Goal: Task Accomplishment & Management: Use online tool/utility

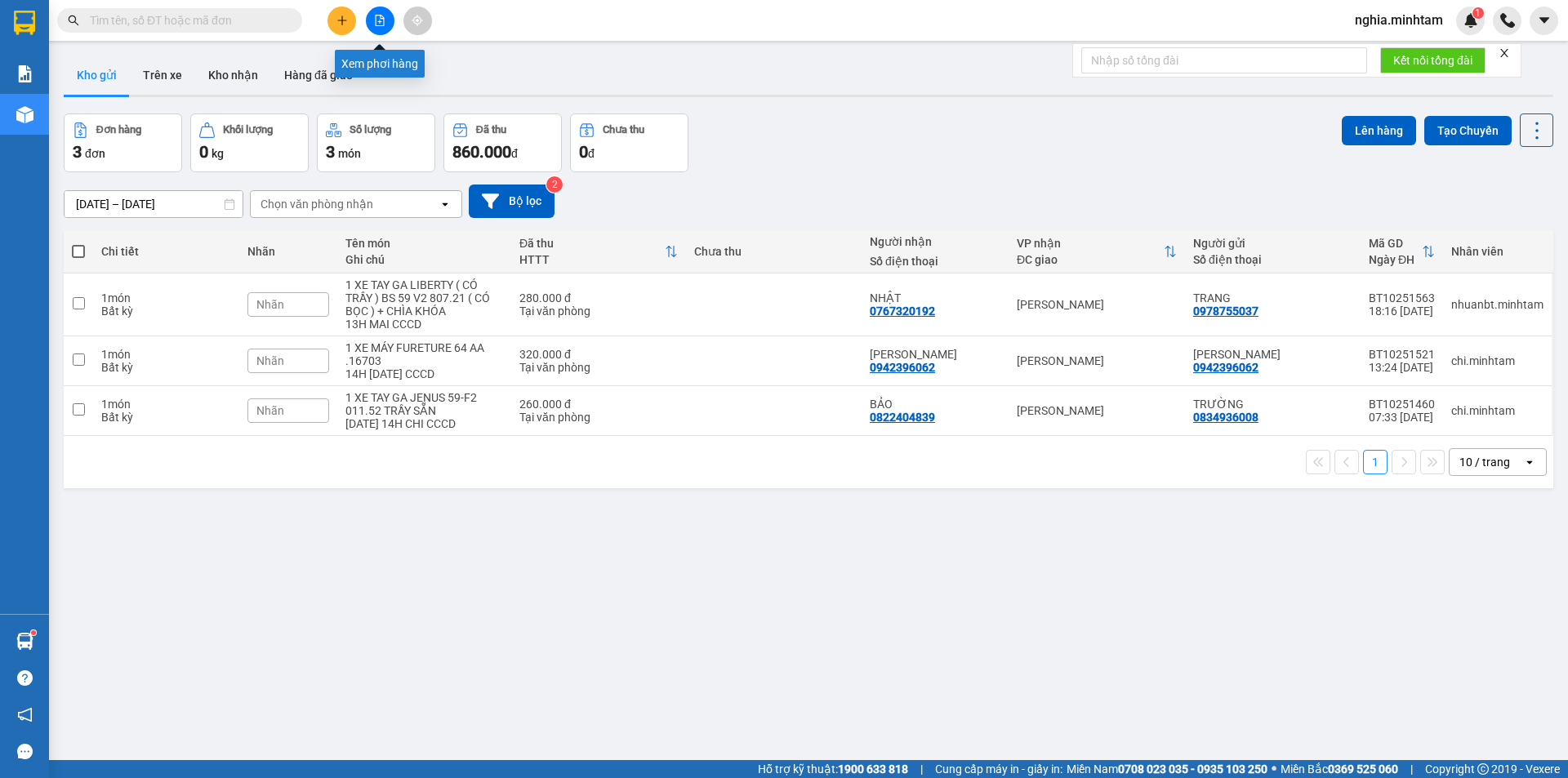
click at [379, 15] on icon "file-add" at bounding box center [380, 20] width 9 height 11
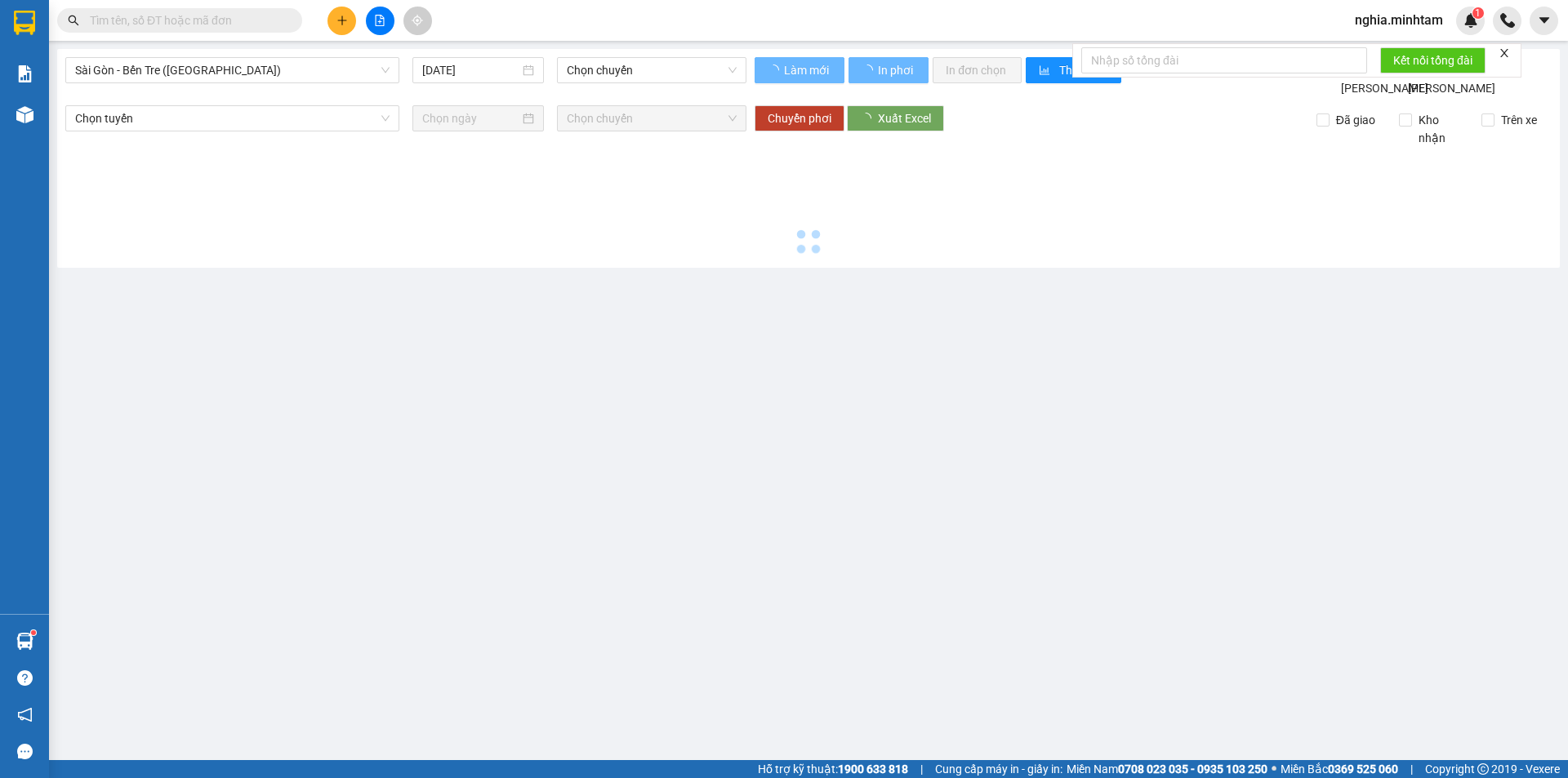
type input "[DATE]"
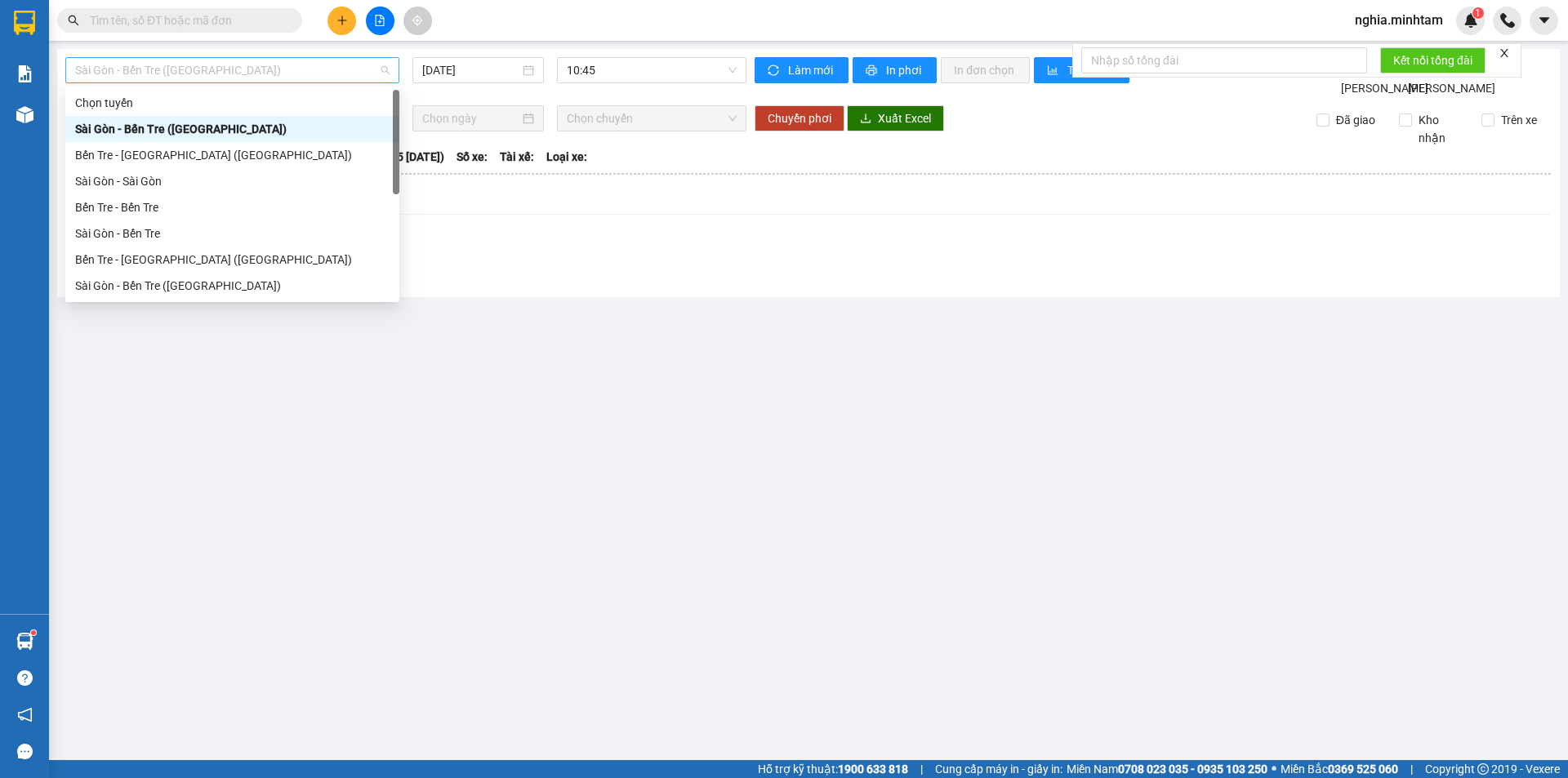
click at [234, 73] on span "Sài Gòn - Bến Tre ([GEOGRAPHIC_DATA])" at bounding box center [232, 70] width 314 height 25
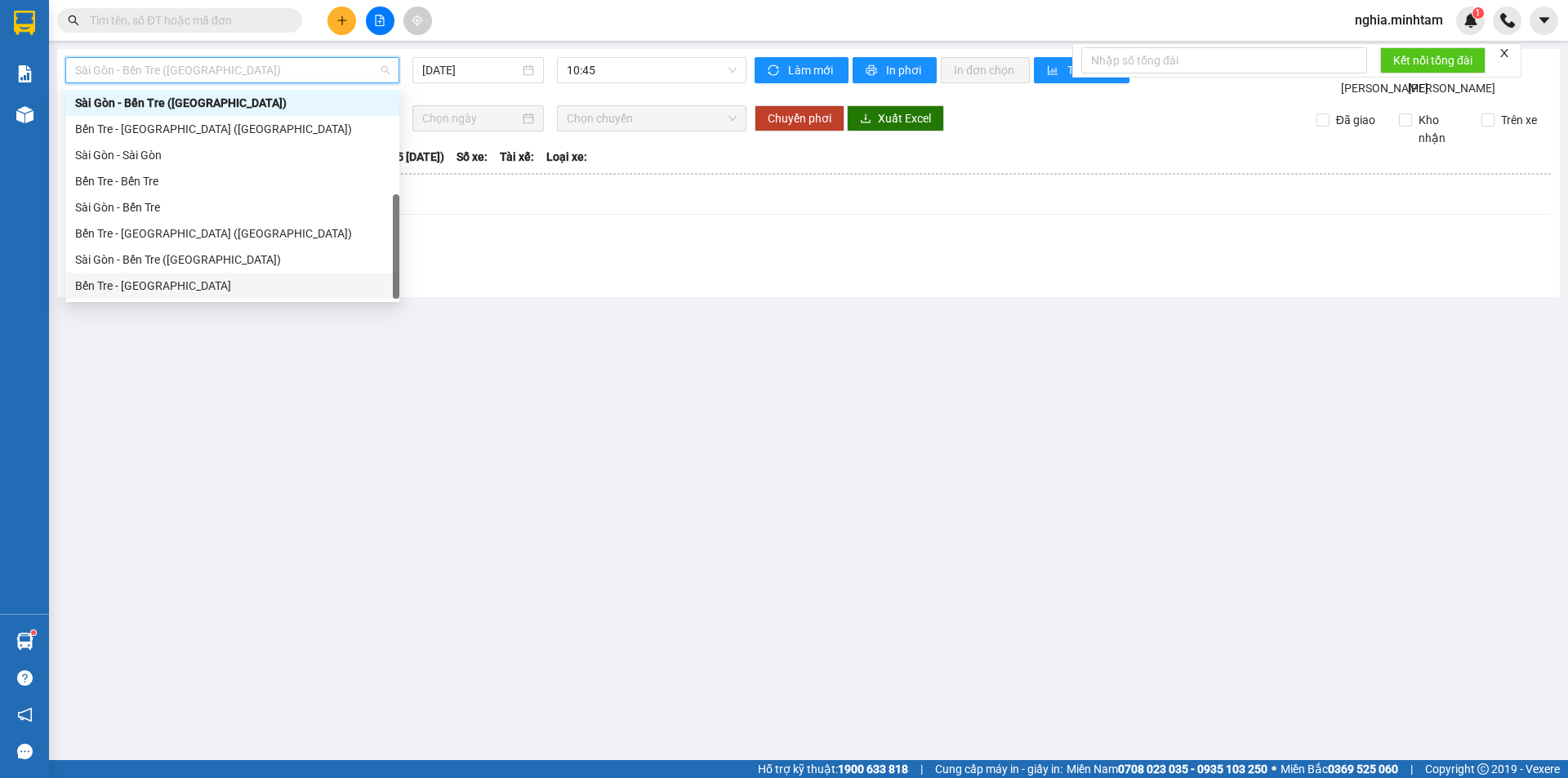
click at [293, 280] on div "Bến Tre - [GEOGRAPHIC_DATA]" at bounding box center [232, 286] width 314 height 18
type input "[DATE]"
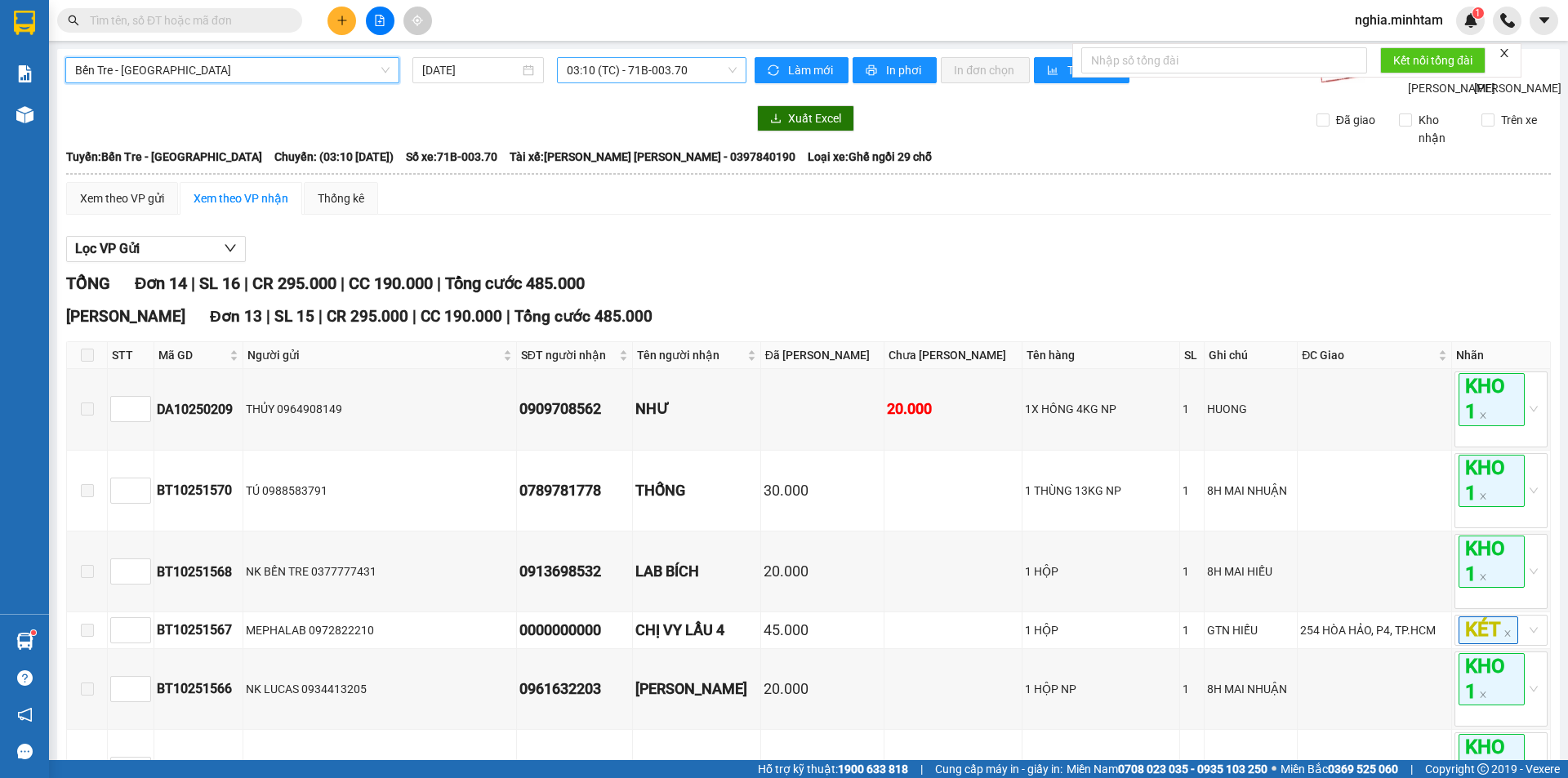
click at [634, 67] on span "03:10 (TC) - 71B-003.70" at bounding box center [652, 70] width 170 height 25
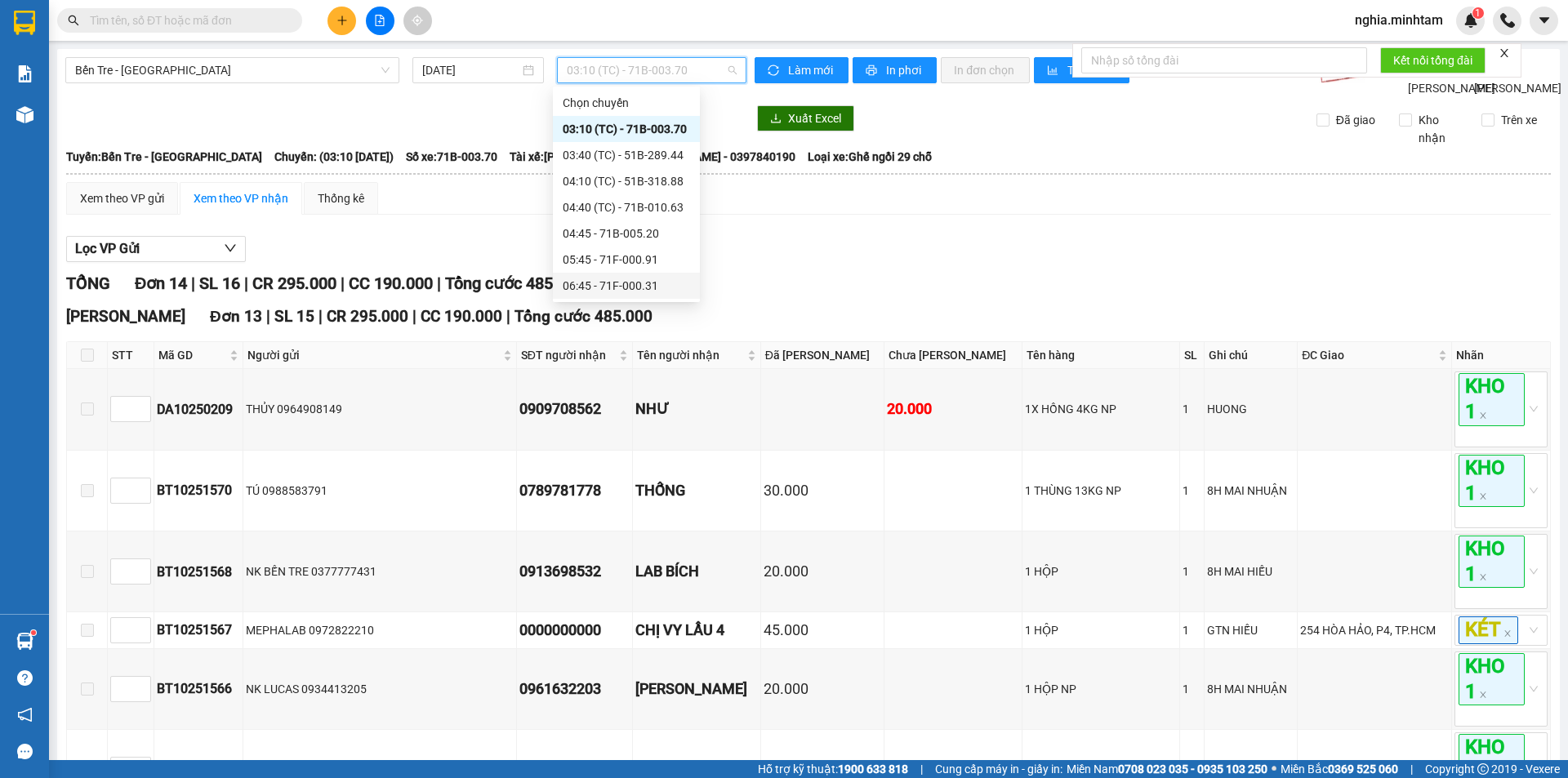
click at [652, 286] on div "06:45 - 71F-000.31" at bounding box center [626, 286] width 127 height 18
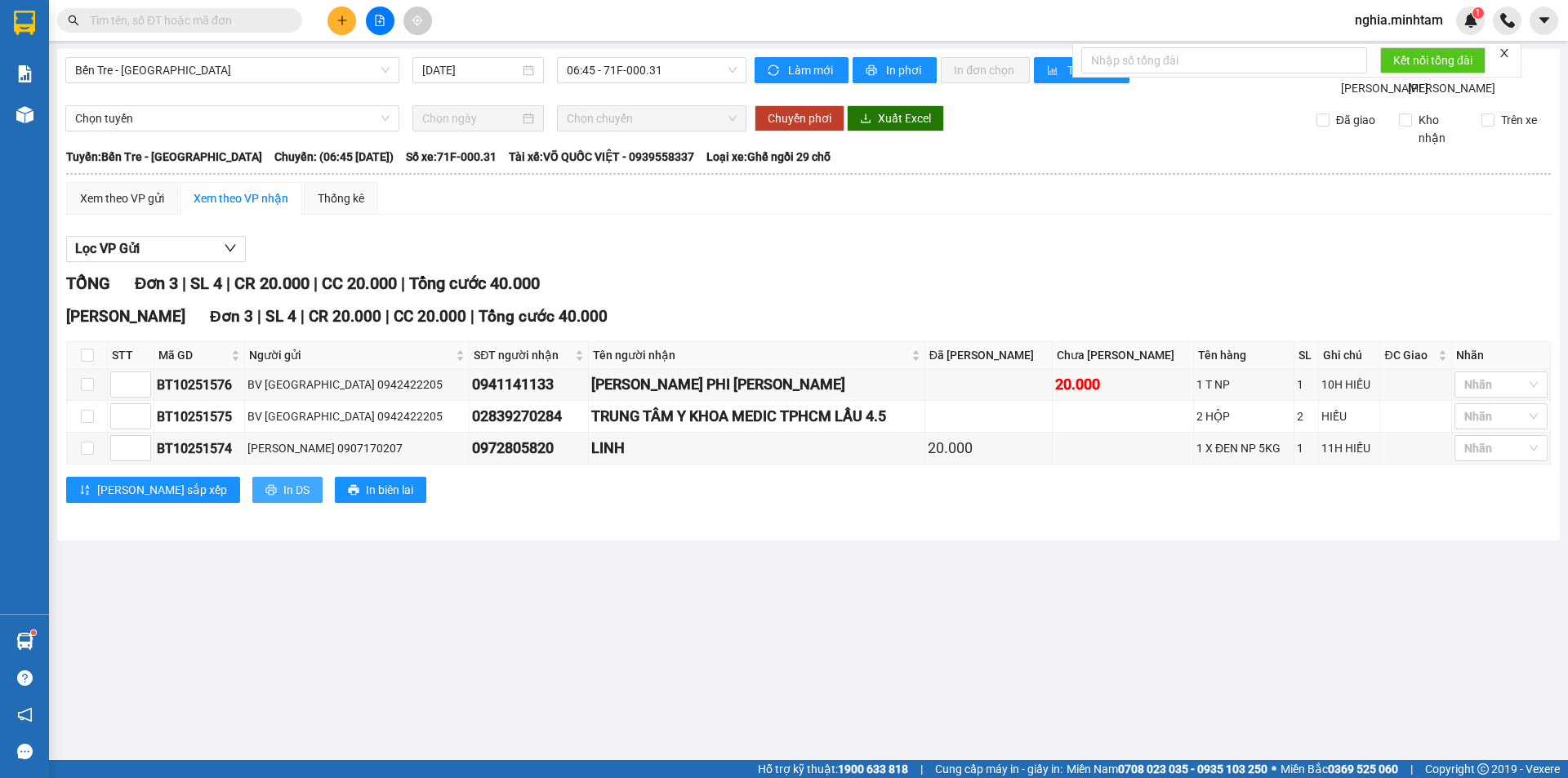
click at [283, 499] on span "In DS" at bounding box center [296, 490] width 27 height 18
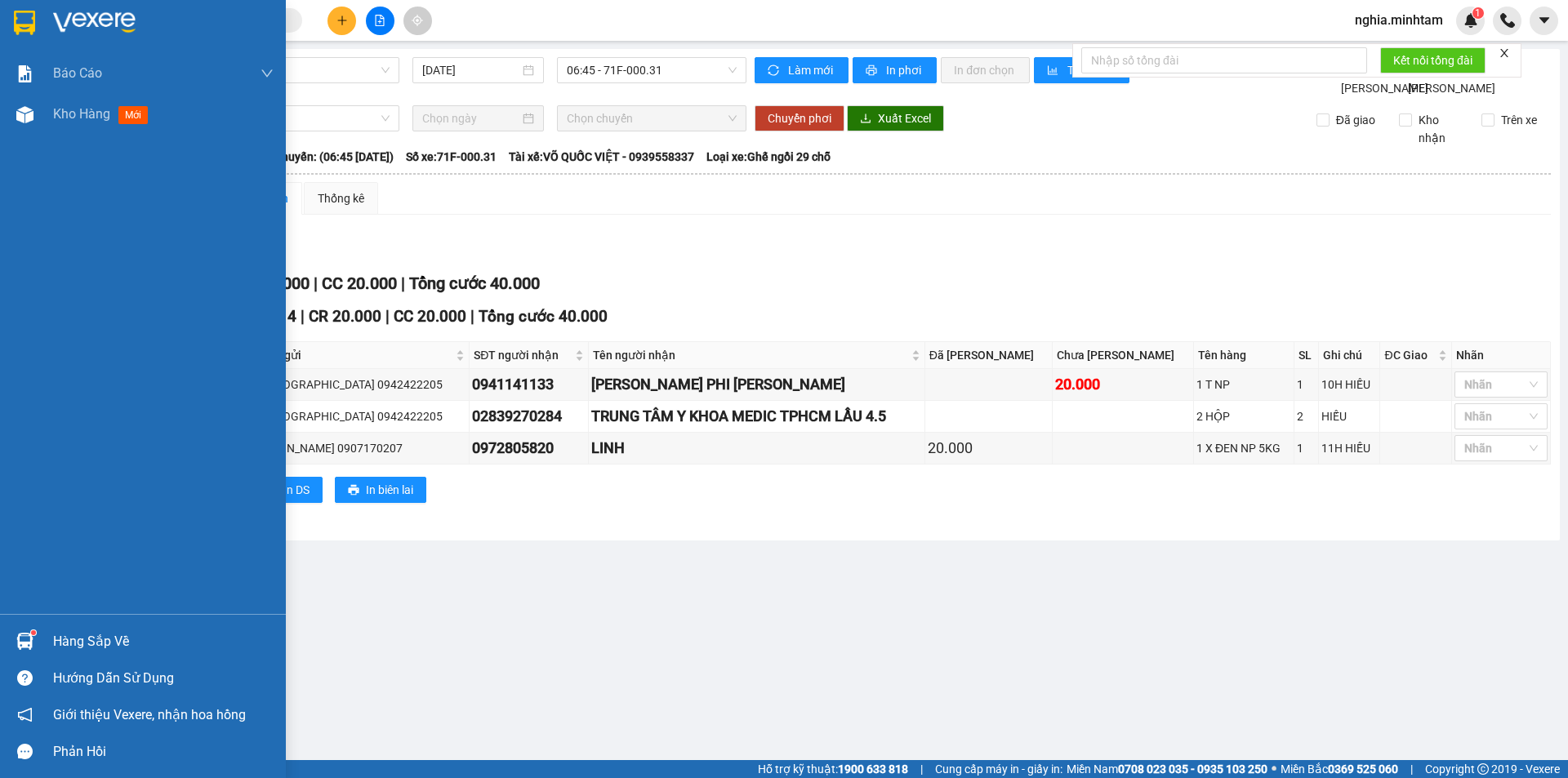
click at [24, 18] on img at bounding box center [24, 23] width 21 height 25
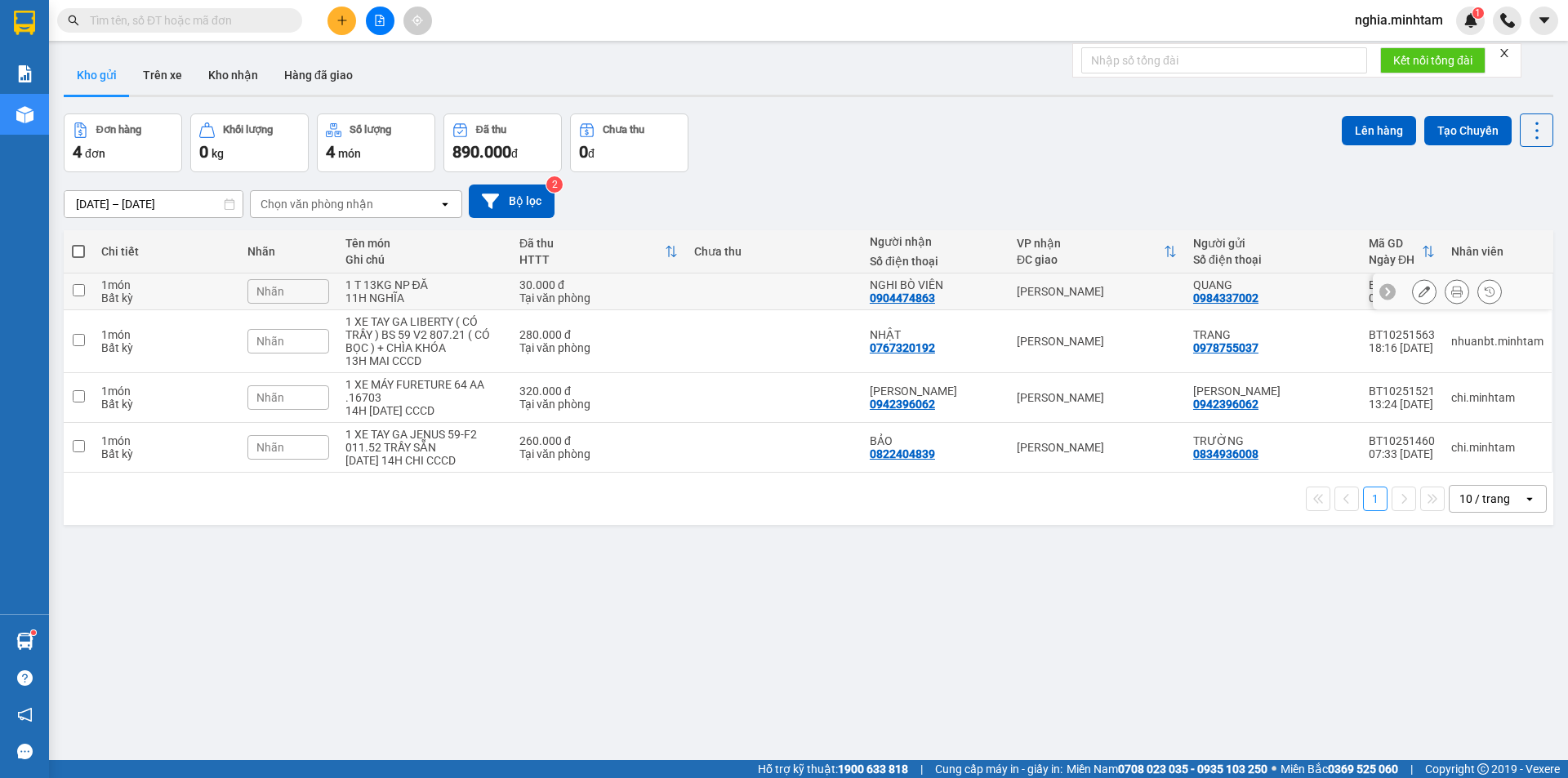
click at [78, 290] on input "checkbox" at bounding box center [78, 290] width 12 height 12
checkbox input "true"
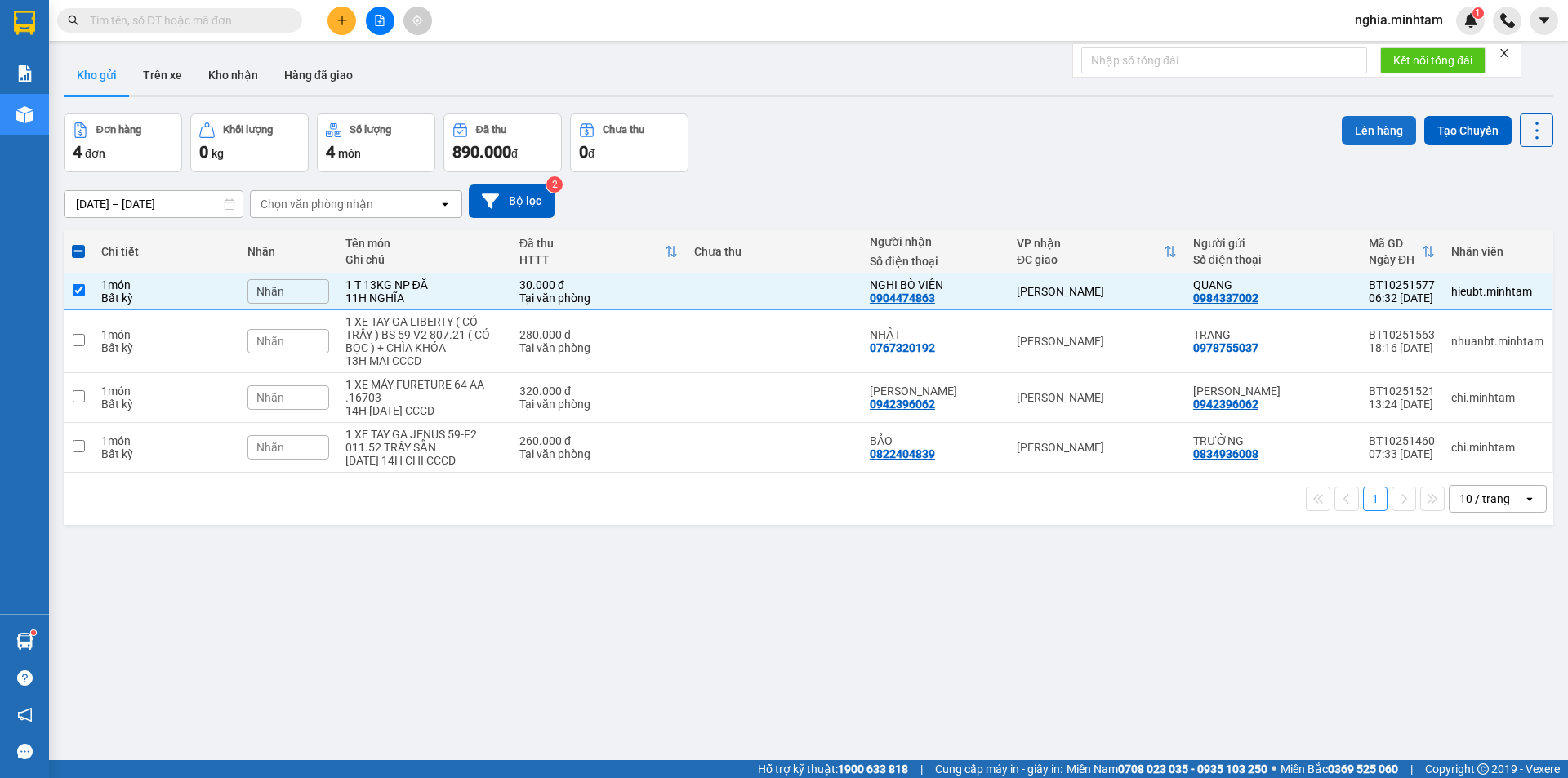
click at [1365, 135] on button "Lên hàng" at bounding box center [1378, 131] width 74 height 29
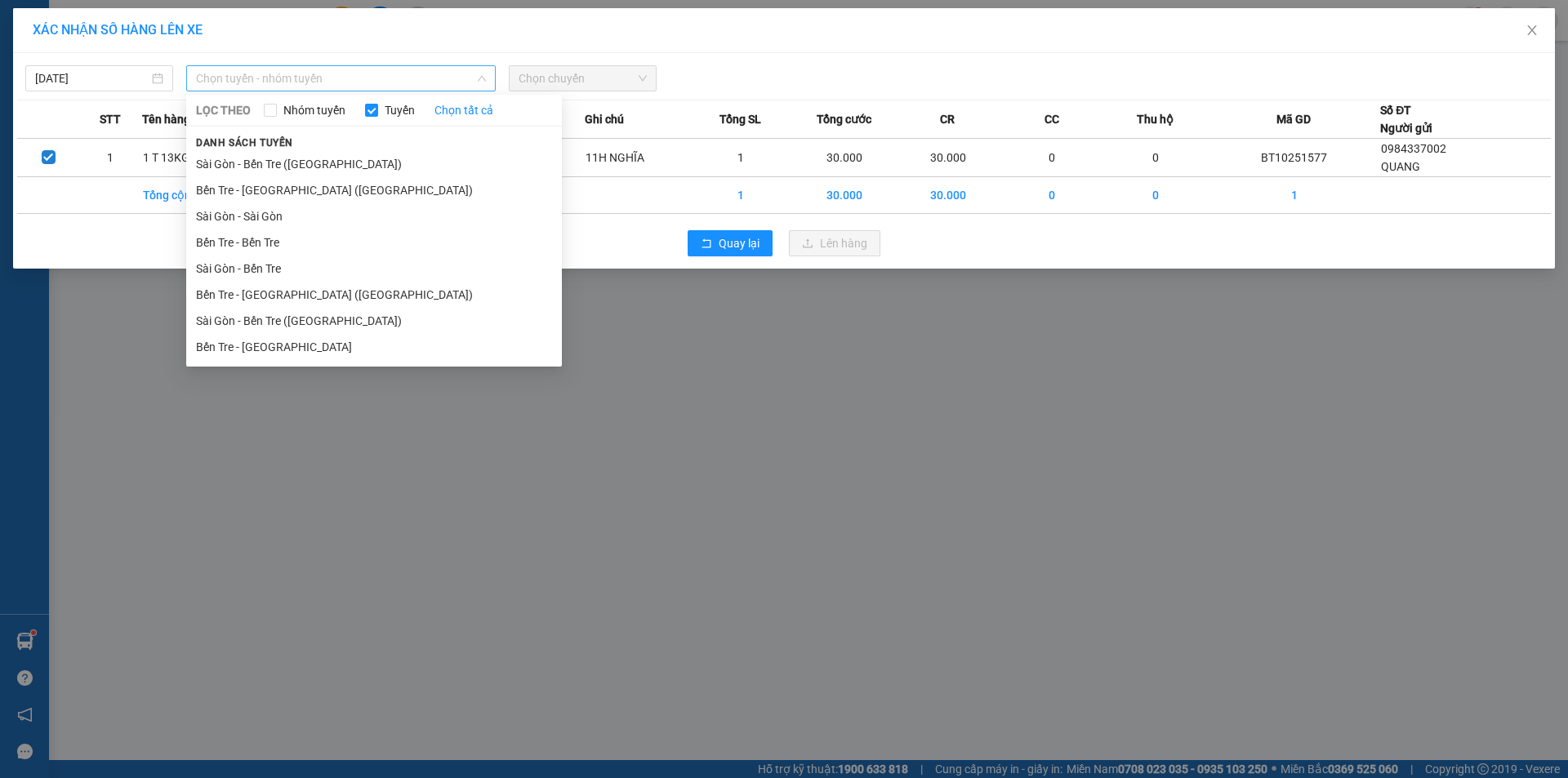
click at [392, 81] on span "Chọn tuyến - nhóm tuyến" at bounding box center [341, 78] width 290 height 25
click at [356, 347] on li "Bến Tre - [GEOGRAPHIC_DATA]" at bounding box center [374, 347] width 376 height 27
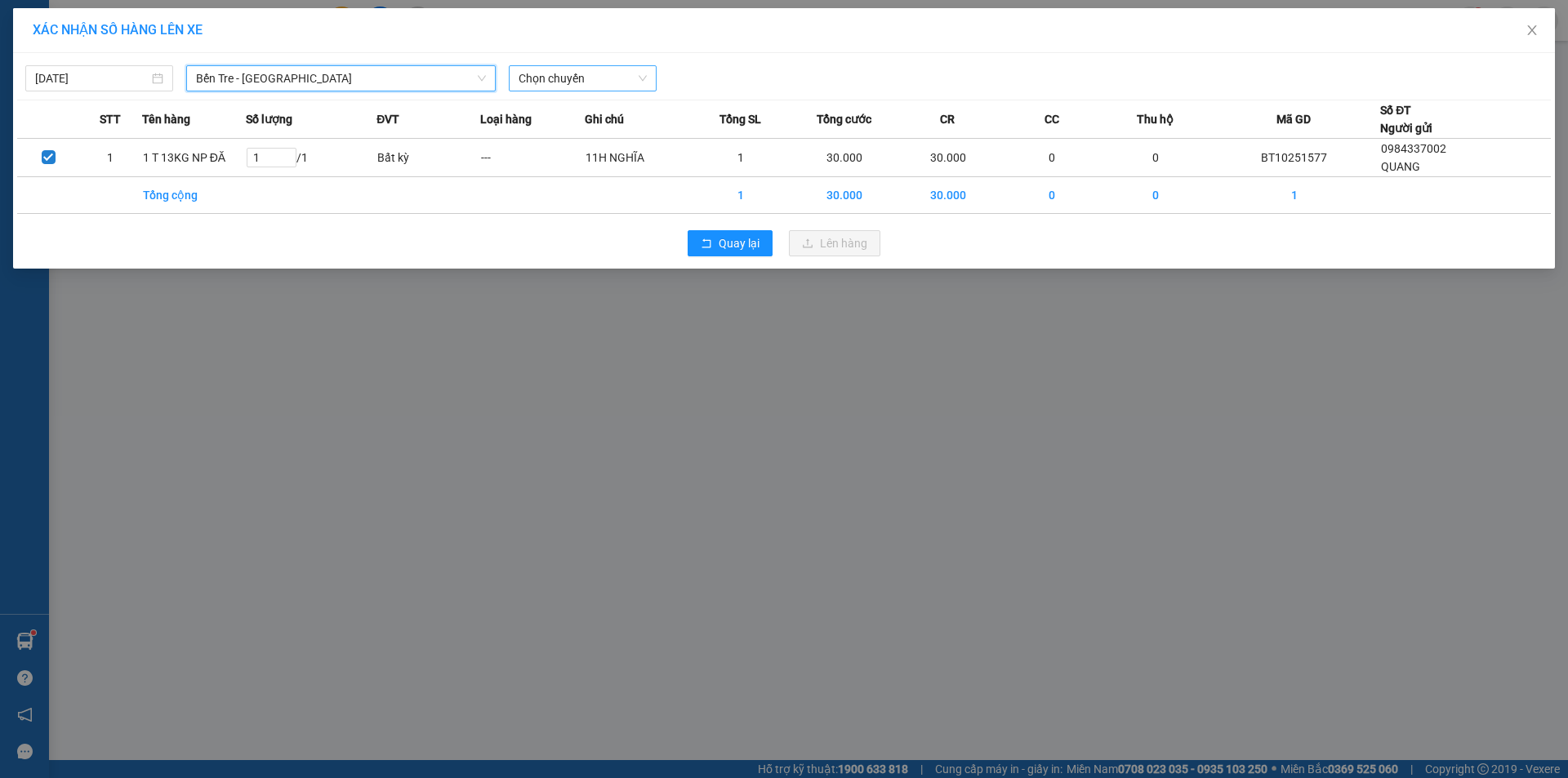
click at [617, 80] on span "Chọn chuyến" at bounding box center [583, 78] width 128 height 25
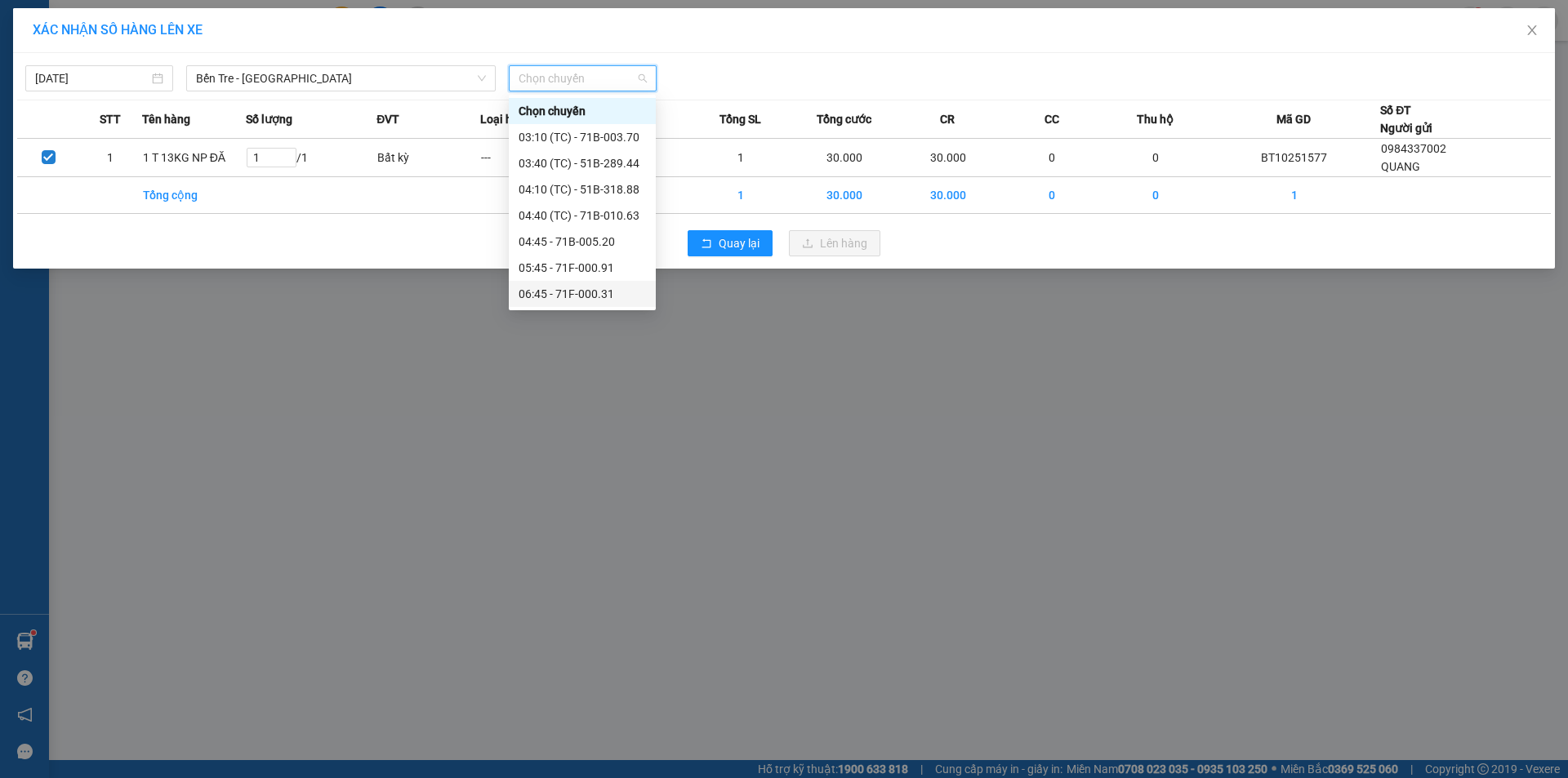
click at [596, 296] on div "06:45 - 71F-000.31" at bounding box center [582, 294] width 127 height 18
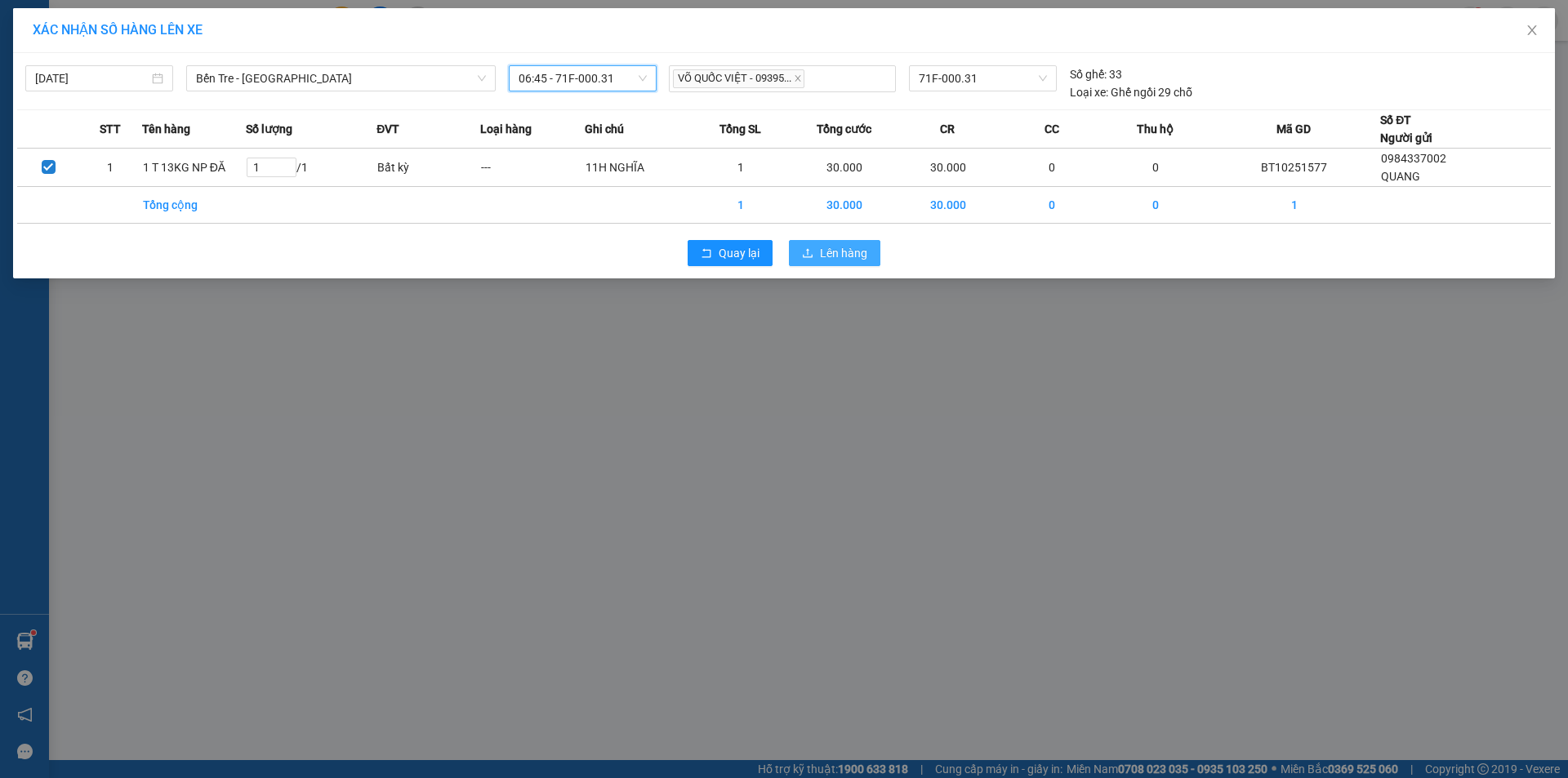
click at [832, 247] on span "Lên hàng" at bounding box center [844, 253] width 48 height 18
